Goal: Task Accomplishment & Management: Use online tool/utility

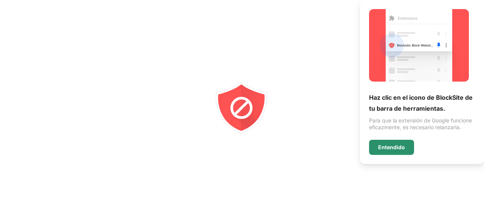
click at [399, 149] on div "Entendido" at bounding box center [391, 147] width 27 height 6
click at [210, 24] on div at bounding box center [242, 110] width 484 height 221
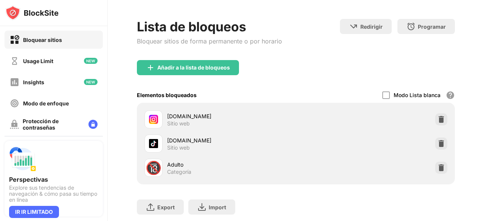
scroll to position [38, 0]
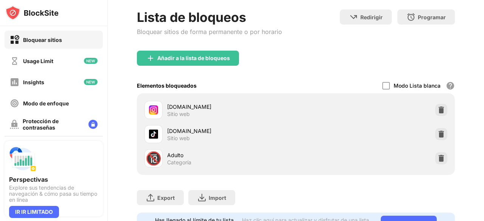
click at [329, 61] on div "Añadir a la lista de bloqueos" at bounding box center [296, 64] width 318 height 27
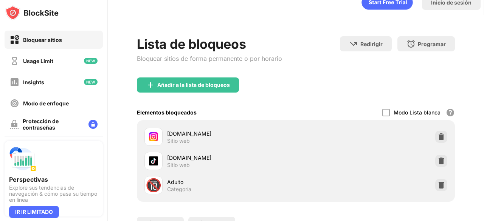
scroll to position [0, 0]
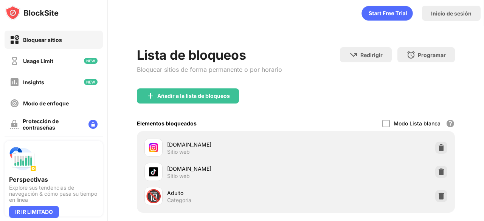
click at [306, 105] on div "Añadir a la lista de bloqueos" at bounding box center [296, 102] width 318 height 27
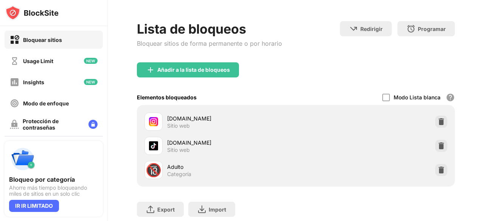
scroll to position [38, 0]
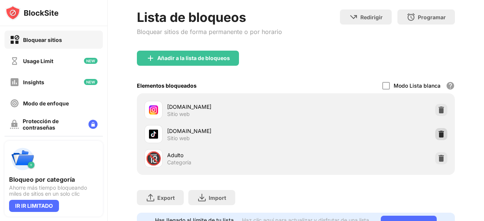
click at [438, 136] on img at bounding box center [442, 134] width 8 height 8
